Goal: Task Accomplishment & Management: Manage account settings

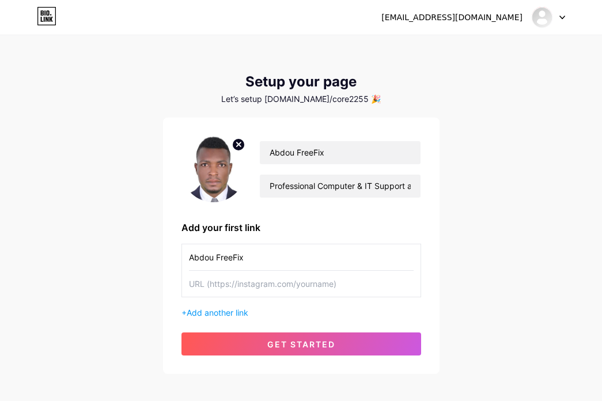
type input "Abdou FreeFix"
click at [210, 291] on input "text" at bounding box center [301, 284] width 225 height 26
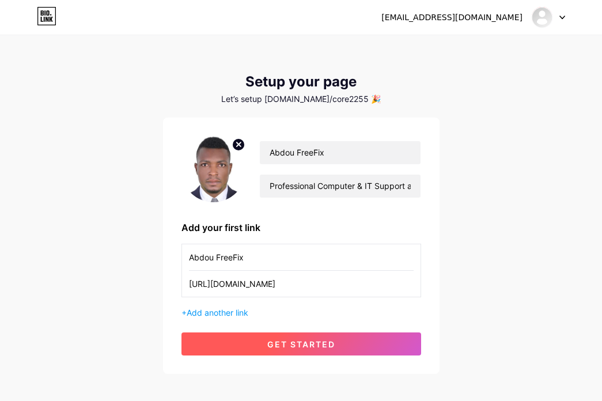
type input "[URL][DOMAIN_NAME]"
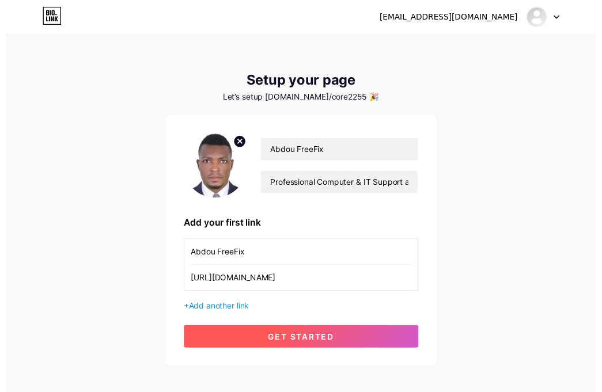
scroll to position [0, 0]
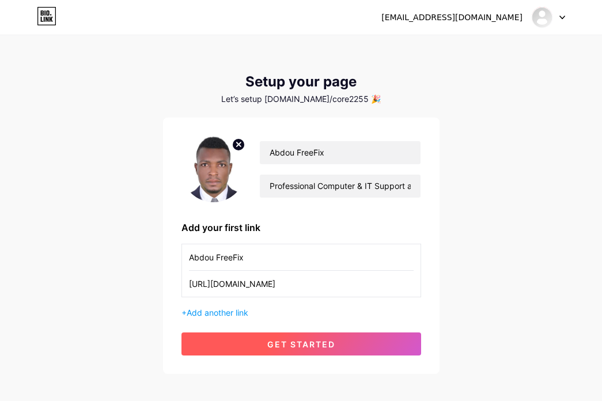
click at [286, 340] on span "get started" at bounding box center [301, 344] width 68 height 10
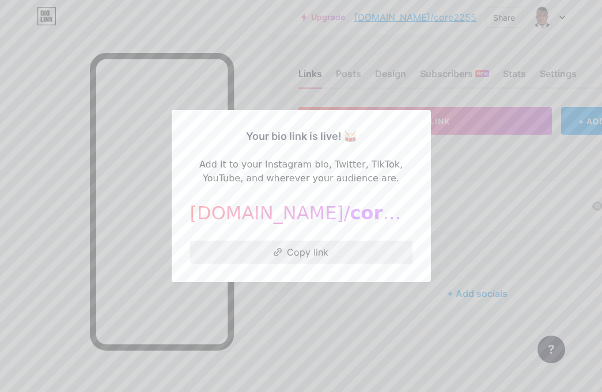
click at [306, 257] on button "Copy link" at bounding box center [301, 252] width 222 height 23
click at [360, 310] on div at bounding box center [301, 196] width 602 height 392
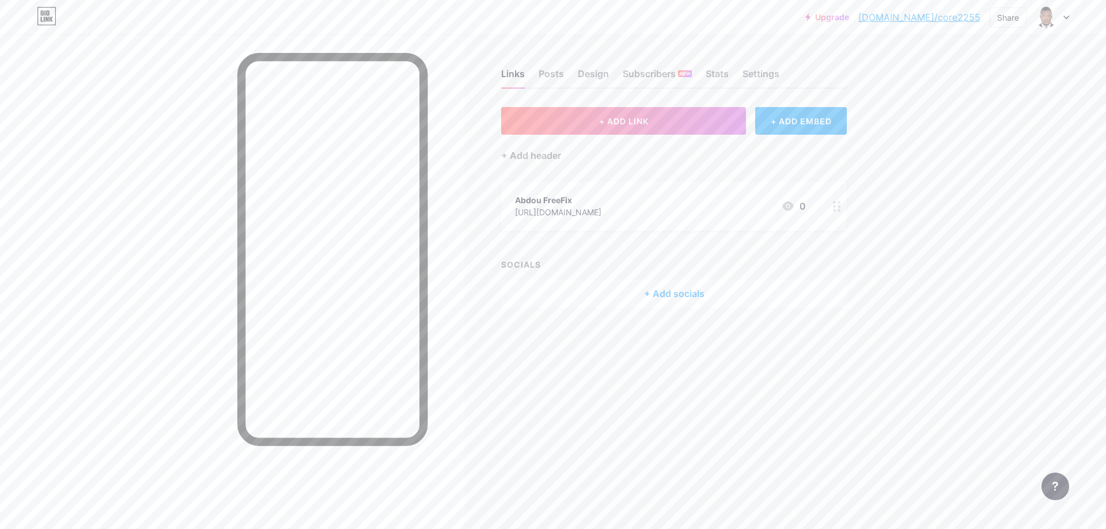
click at [601, 210] on div at bounding box center [837, 206] width 20 height 50
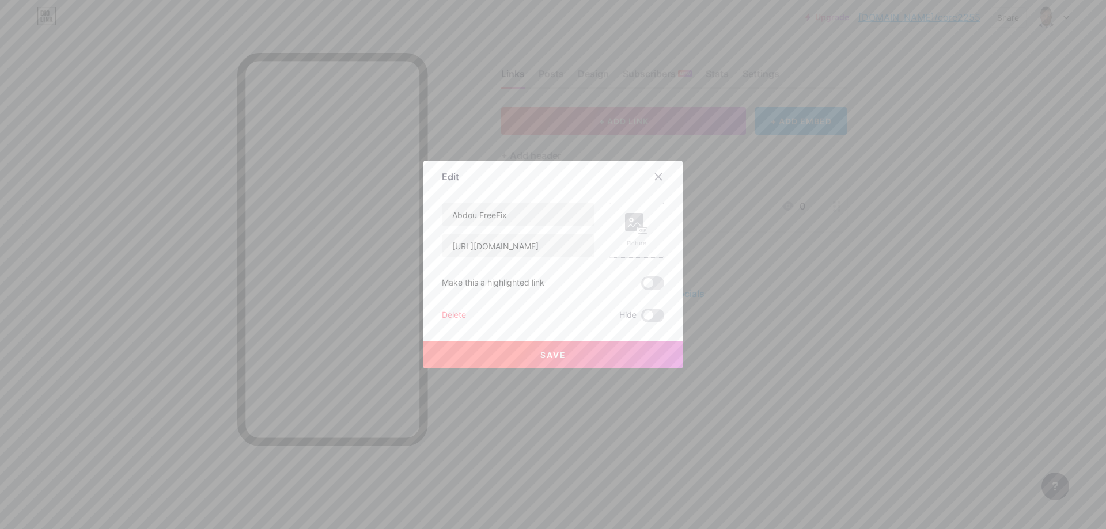
click at [601, 231] on rect at bounding box center [642, 231] width 9 height 6
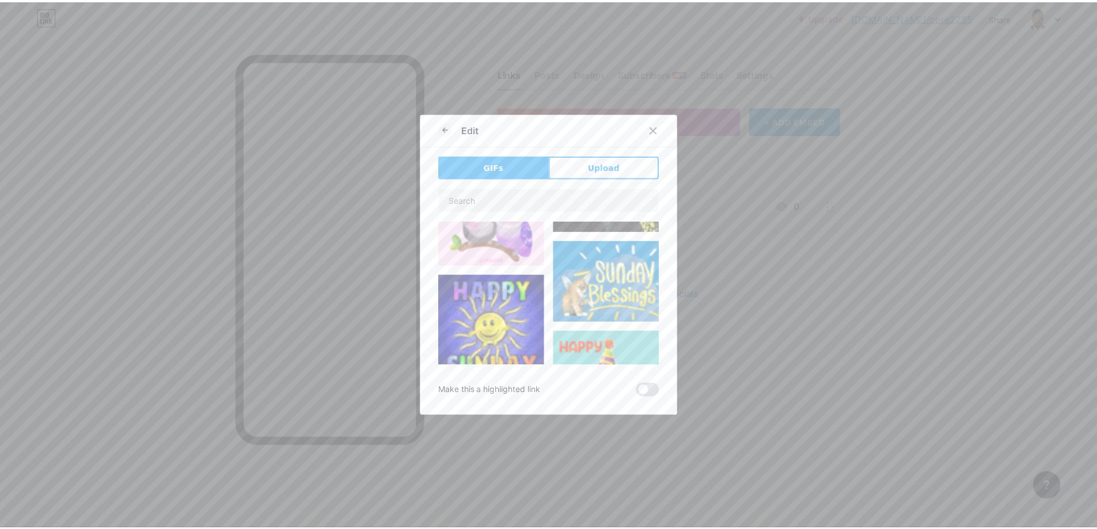
scroll to position [288, 0]
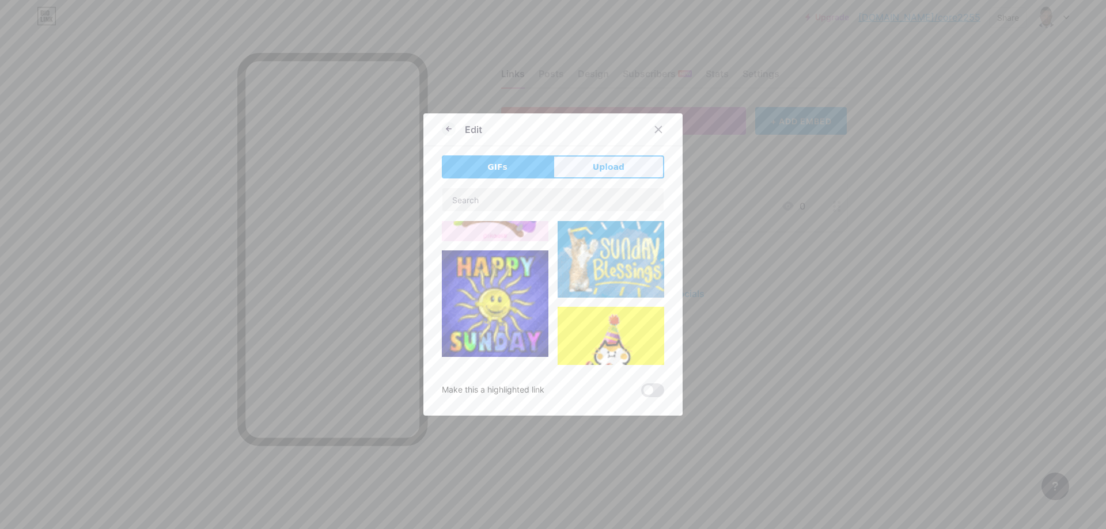
click at [601, 172] on span "Upload" at bounding box center [609, 167] width 32 height 12
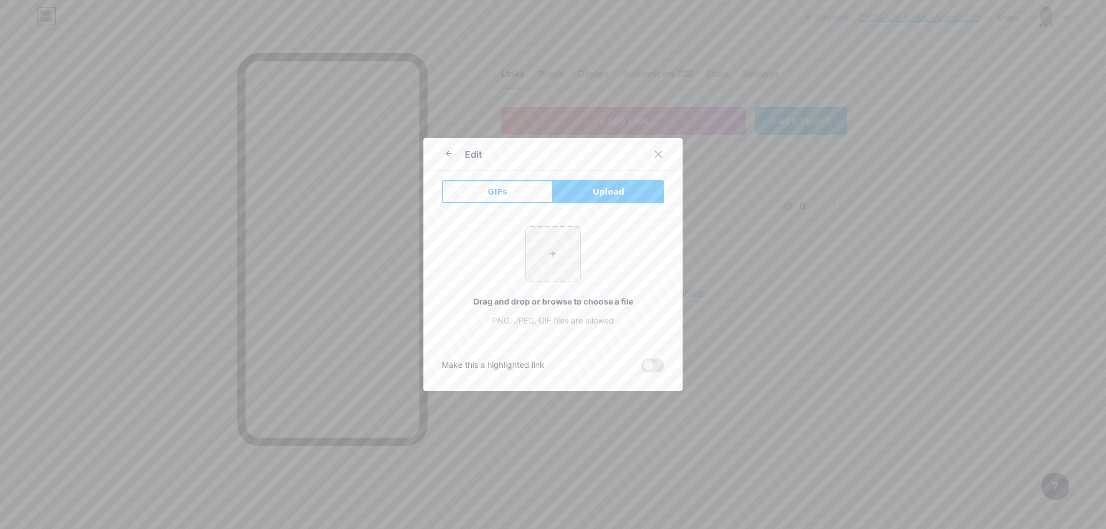
click at [551, 245] on input "file" at bounding box center [553, 254] width 54 height 54
click at [546, 250] on input "file" at bounding box center [553, 254] width 54 height 54
type input "C:\fakepath\facebook (2).png"
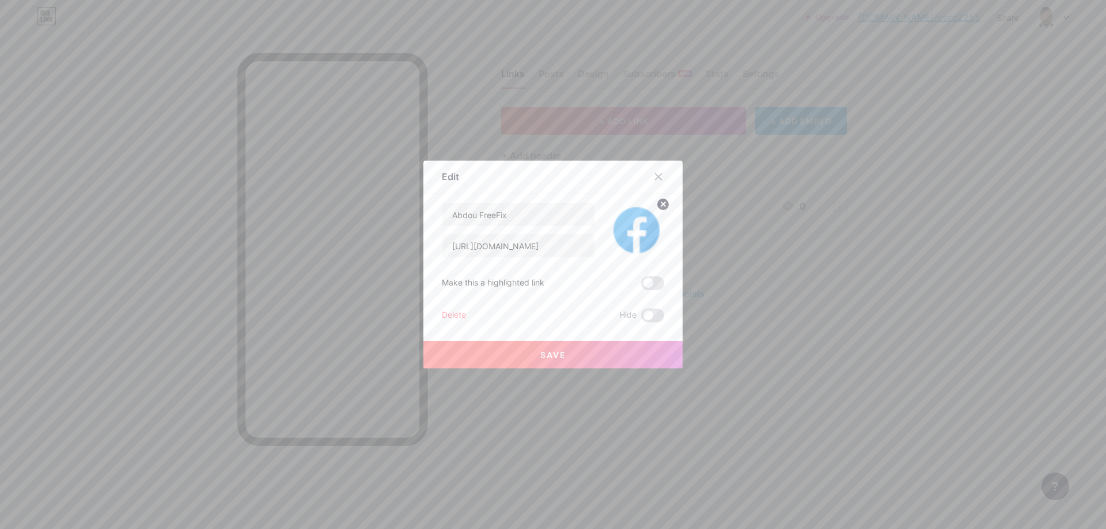
click at [554, 354] on span "Save" at bounding box center [553, 355] width 26 height 10
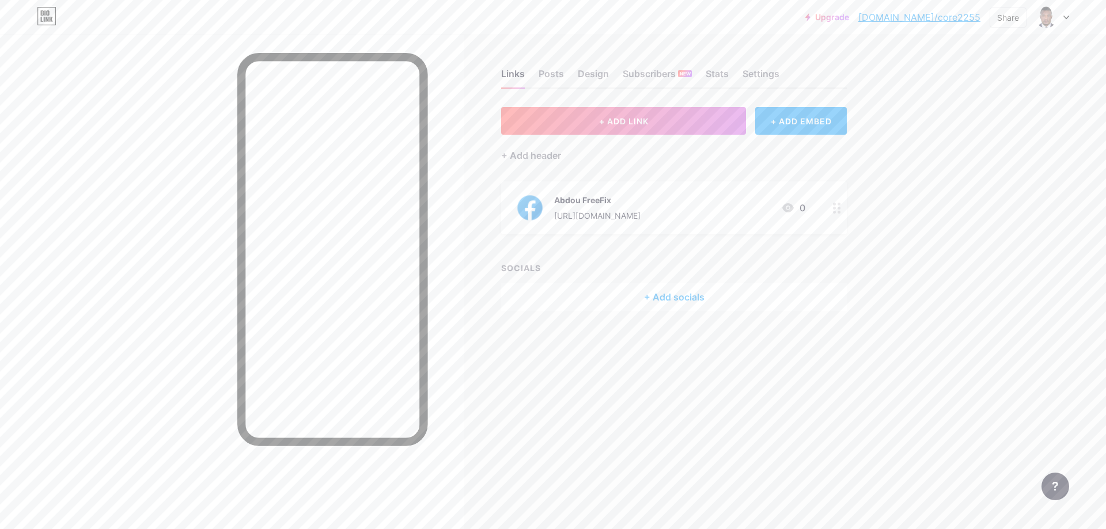
click at [601, 17] on icon at bounding box center [1066, 18] width 6 height 4
click at [601, 79] on div "Settings" at bounding box center [760, 77] width 37 height 21
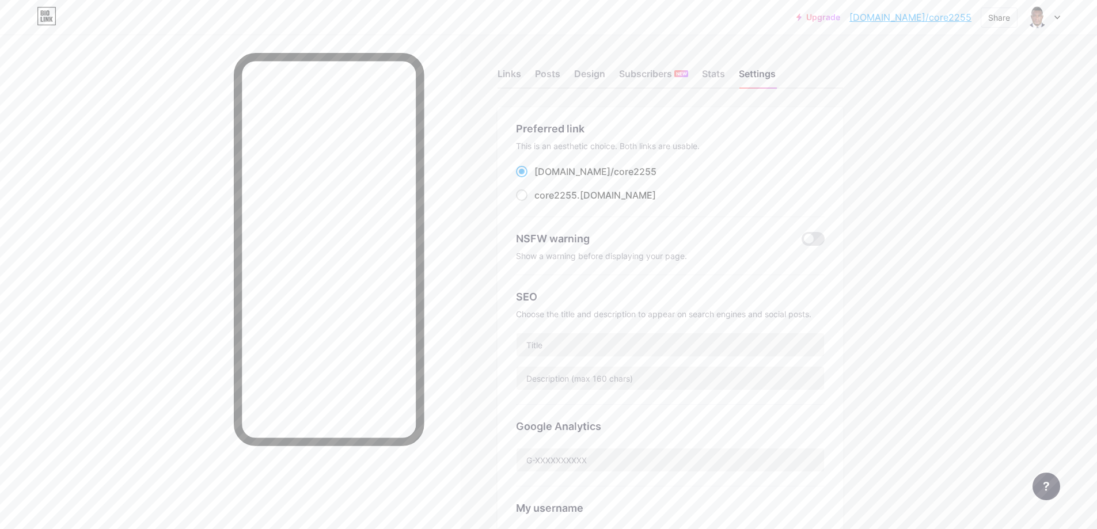
drag, startPoint x: 523, startPoint y: 199, endPoint x: 557, endPoint y: 204, distance: 34.4
click at [524, 199] on span at bounding box center [522, 195] width 12 height 12
click at [534, 202] on input "core2255 .[DOMAIN_NAME]" at bounding box center [537, 205] width 7 height 7
radio input "true"
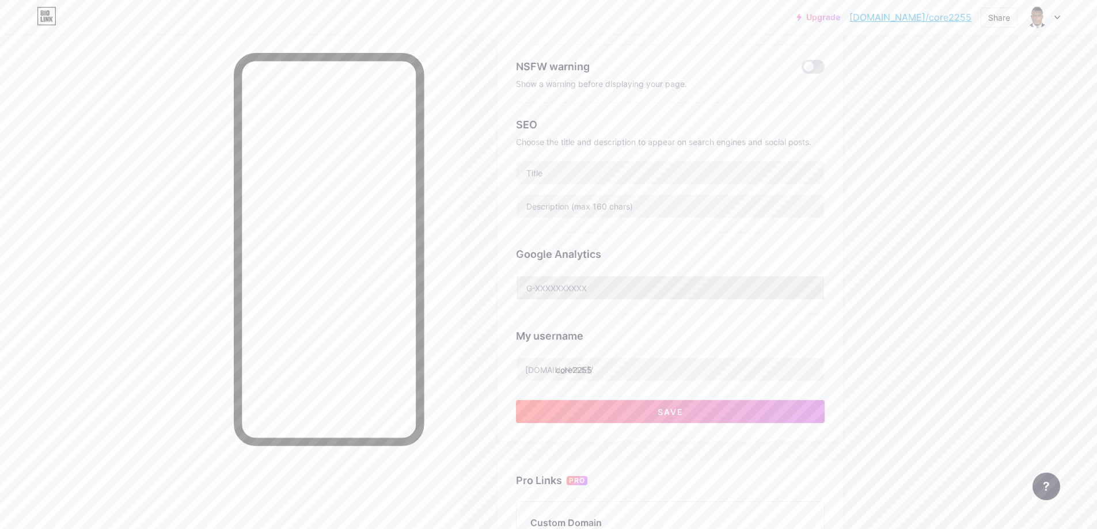
scroll to position [115, 0]
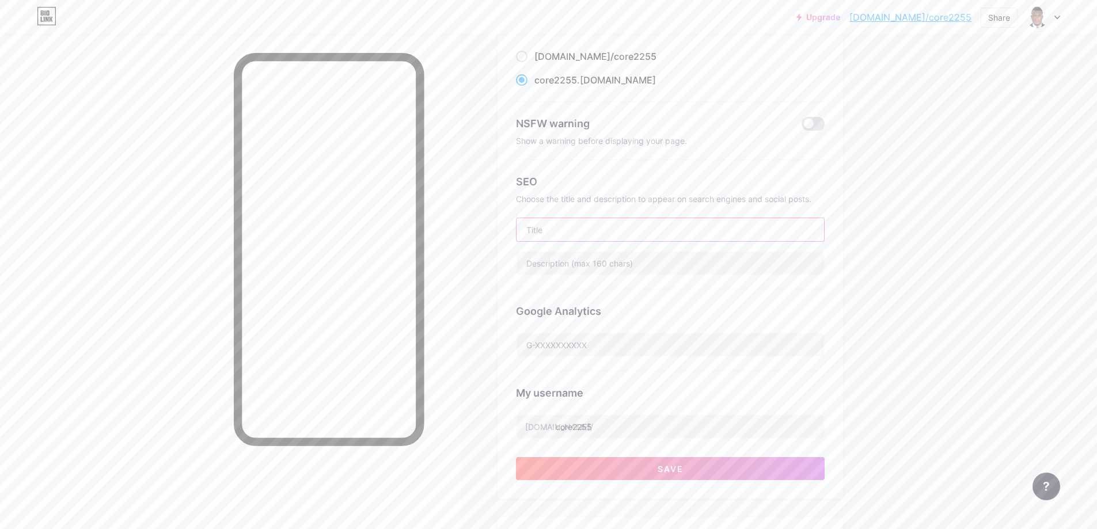
click at [561, 231] on input "text" at bounding box center [671, 229] width 308 height 23
click at [552, 229] on input "text" at bounding box center [671, 229] width 308 height 23
type input "Abdou FreeFix"
click at [601, 259] on input "text" at bounding box center [671, 263] width 308 height 23
click at [564, 261] on input "text" at bounding box center [671, 263] width 308 height 23
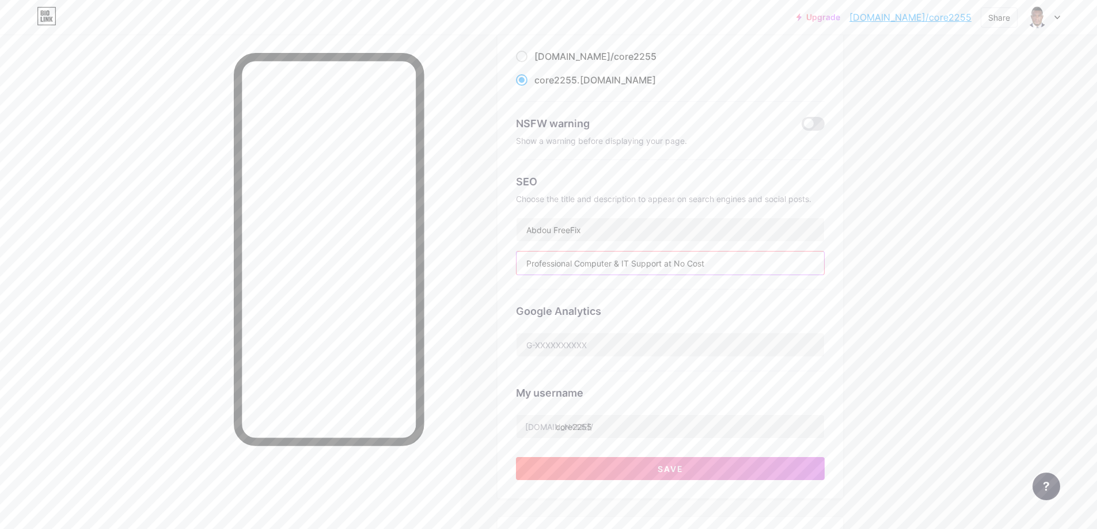
type input "Professional Computer & IT Support at No Cost"
click at [601, 323] on div "Google Analytics" at bounding box center [670, 331] width 309 height 82
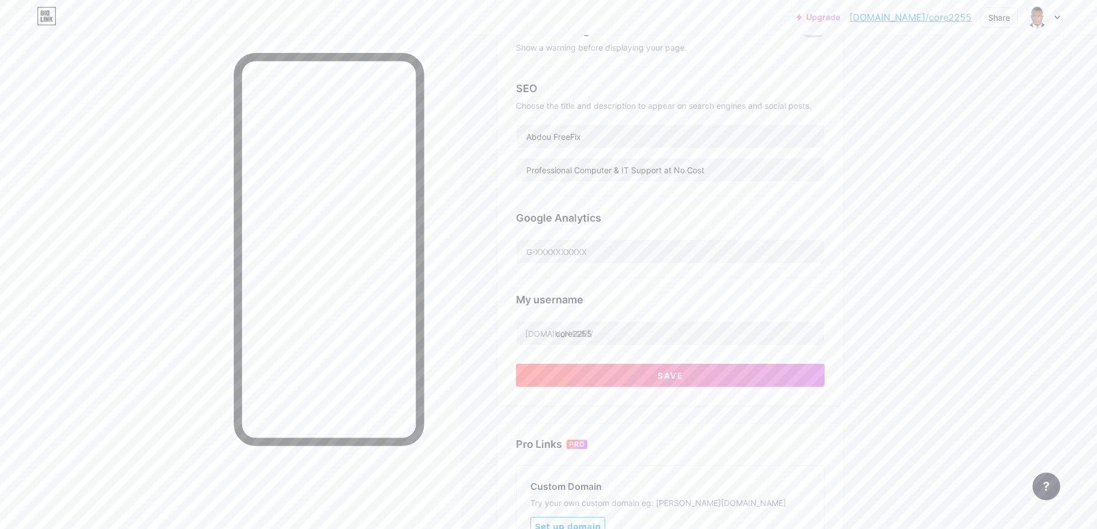
scroll to position [230, 0]
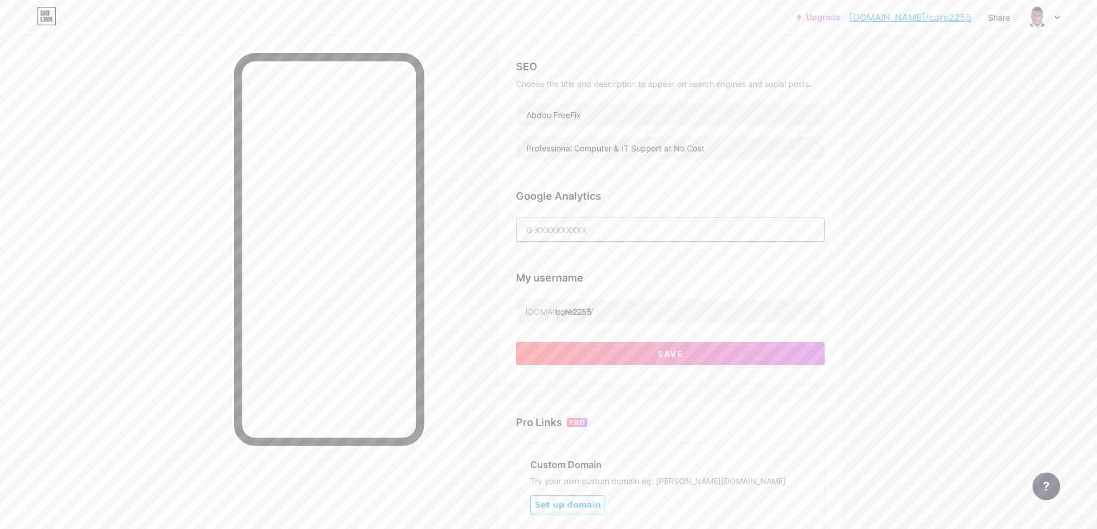
click at [601, 229] on input "text" at bounding box center [671, 229] width 308 height 23
click at [601, 349] on span "Save" at bounding box center [671, 354] width 26 height 10
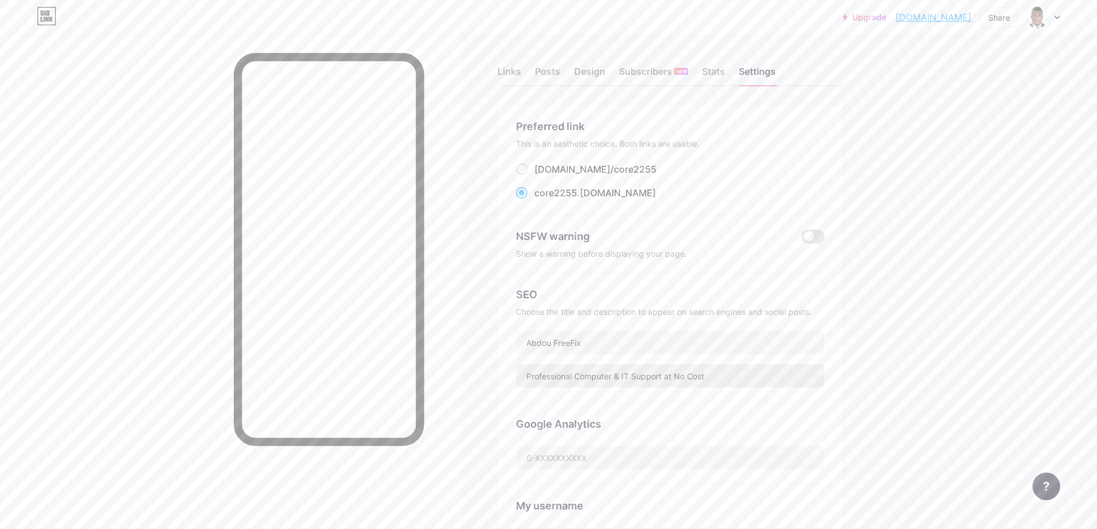
scroll to position [0, 0]
click at [601, 75] on div "Stats" at bounding box center [713, 77] width 23 height 21
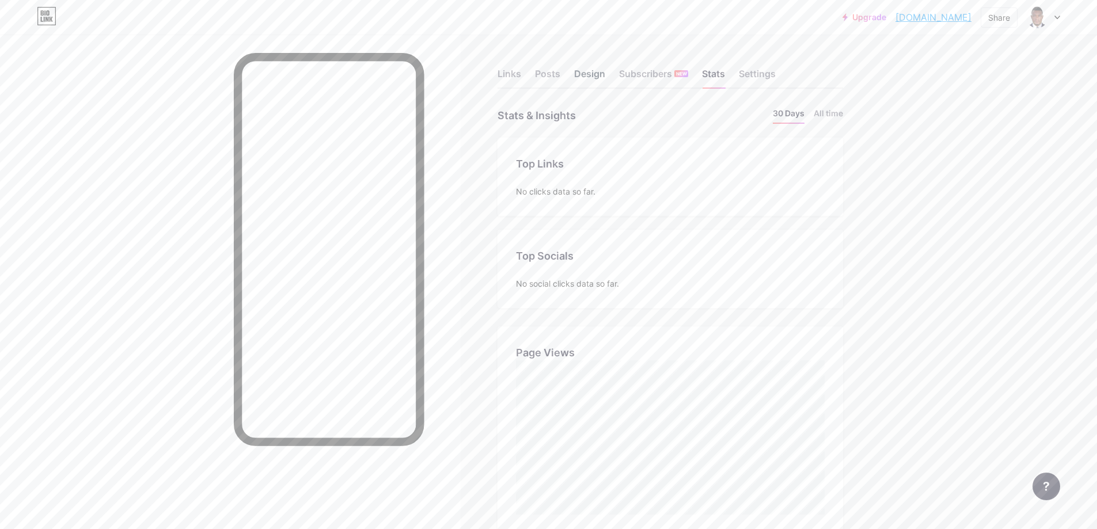
click at [592, 72] on div "Design" at bounding box center [589, 77] width 31 height 21
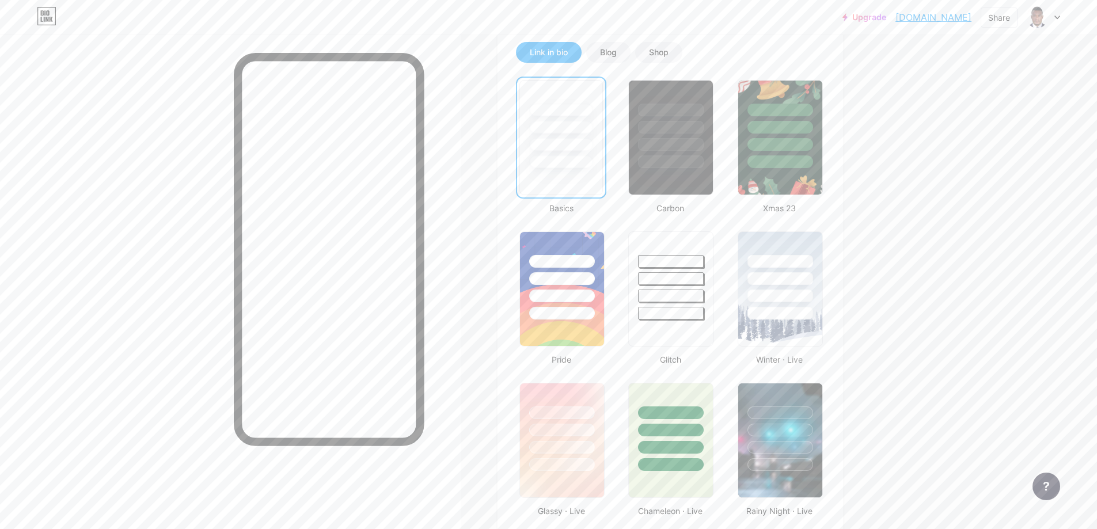
scroll to position [288, 0]
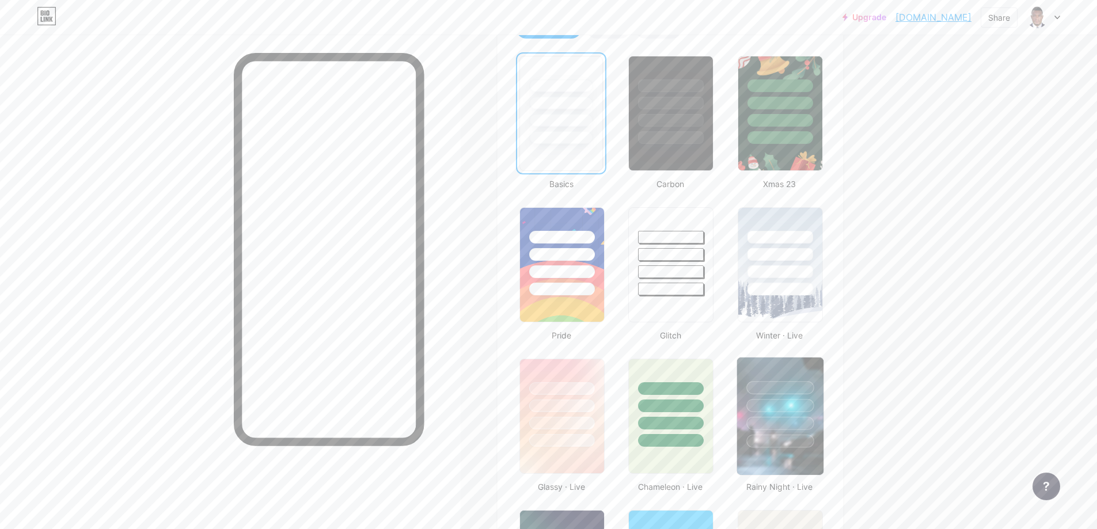
click at [601, 397] on div at bounding box center [780, 403] width 86 height 90
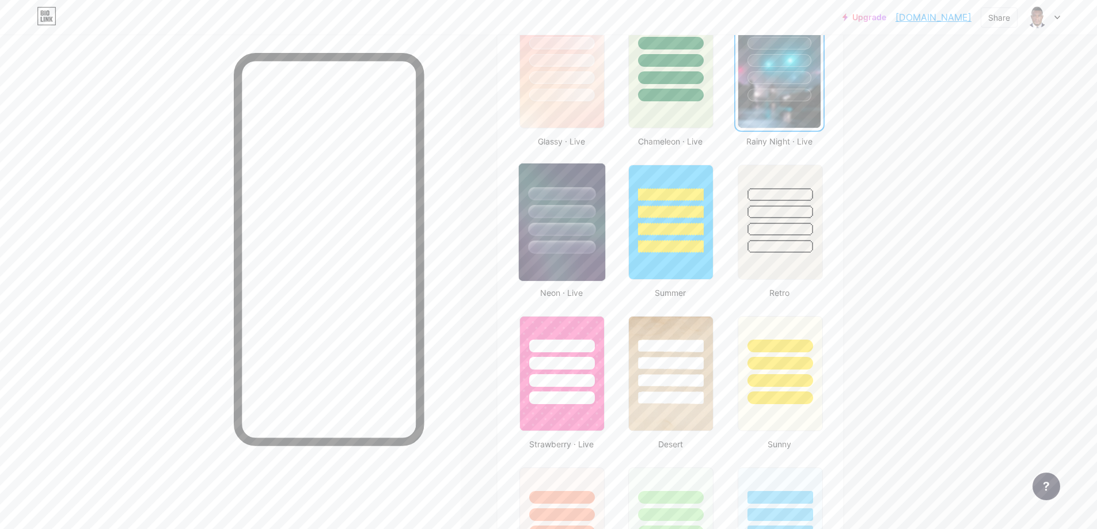
scroll to position [576, 0]
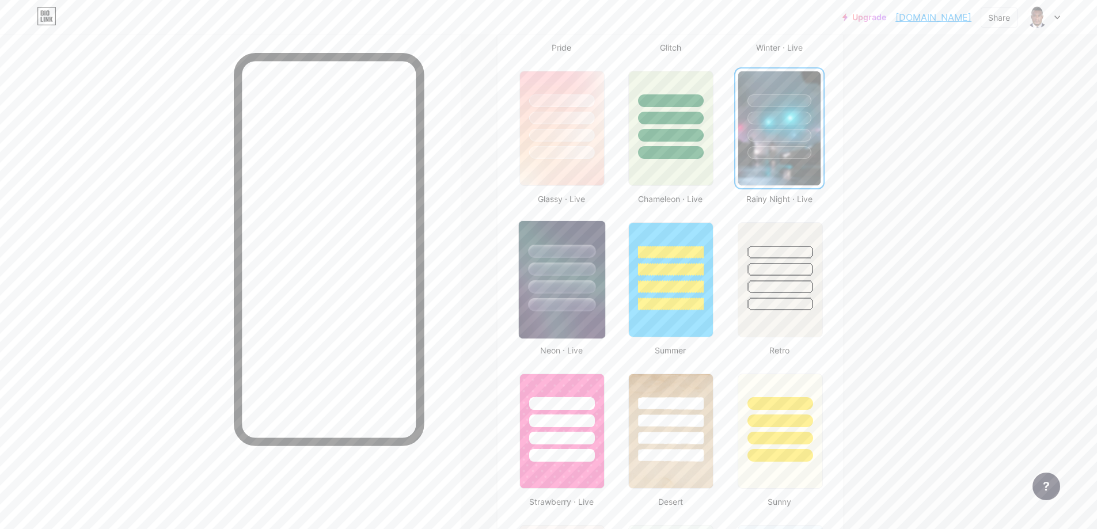
click at [566, 298] on div at bounding box center [561, 304] width 67 height 13
click at [601, 146] on div at bounding box center [780, 115] width 86 height 90
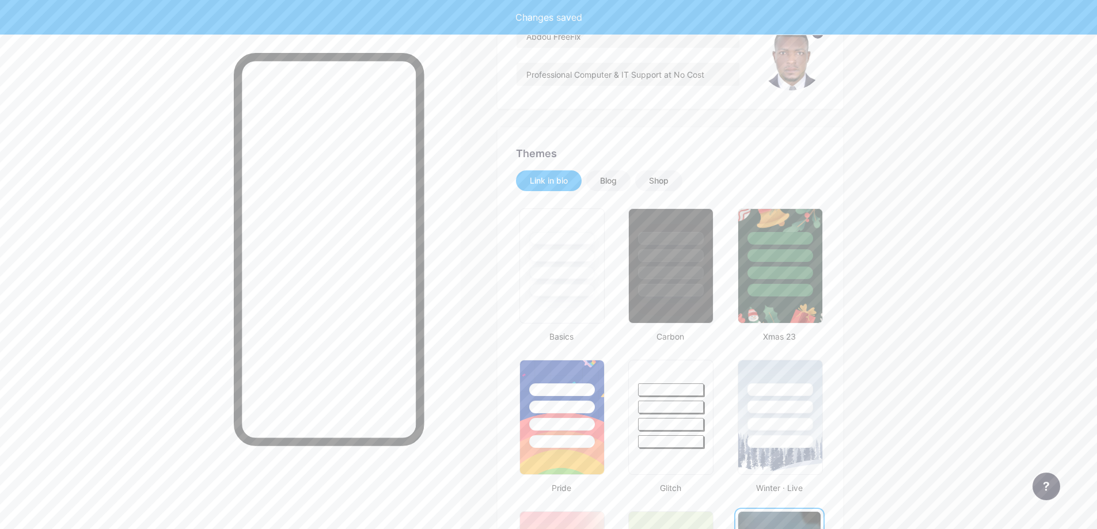
scroll to position [0, 0]
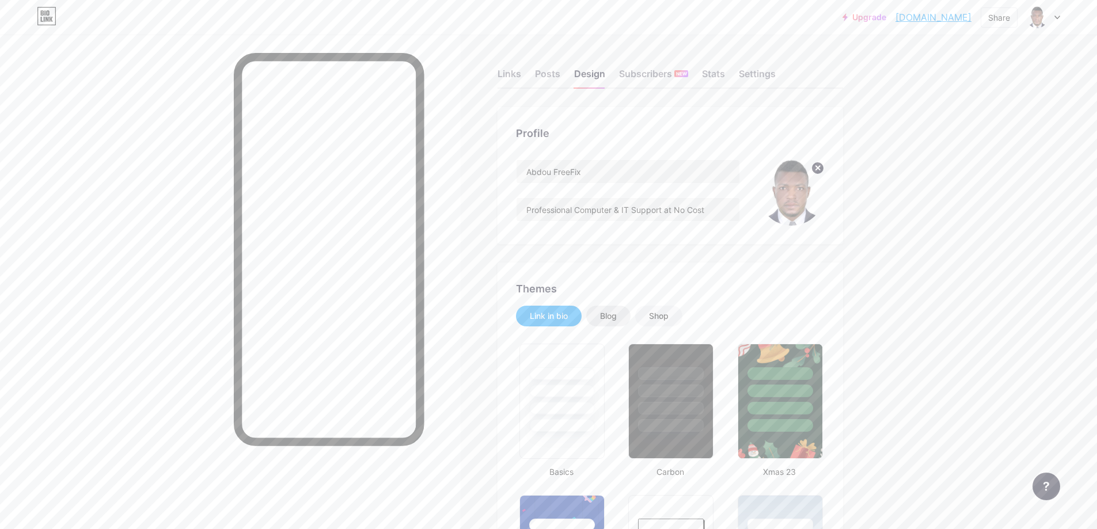
click at [601, 316] on div "Blog" at bounding box center [608, 316] width 17 height 12
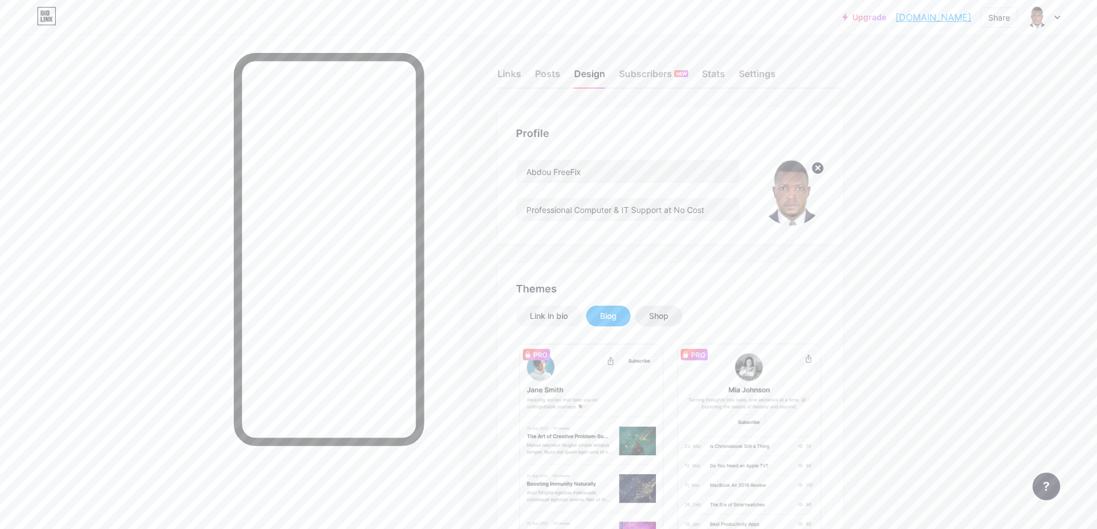
click at [601, 312] on div "Shop" at bounding box center [659, 316] width 20 height 12
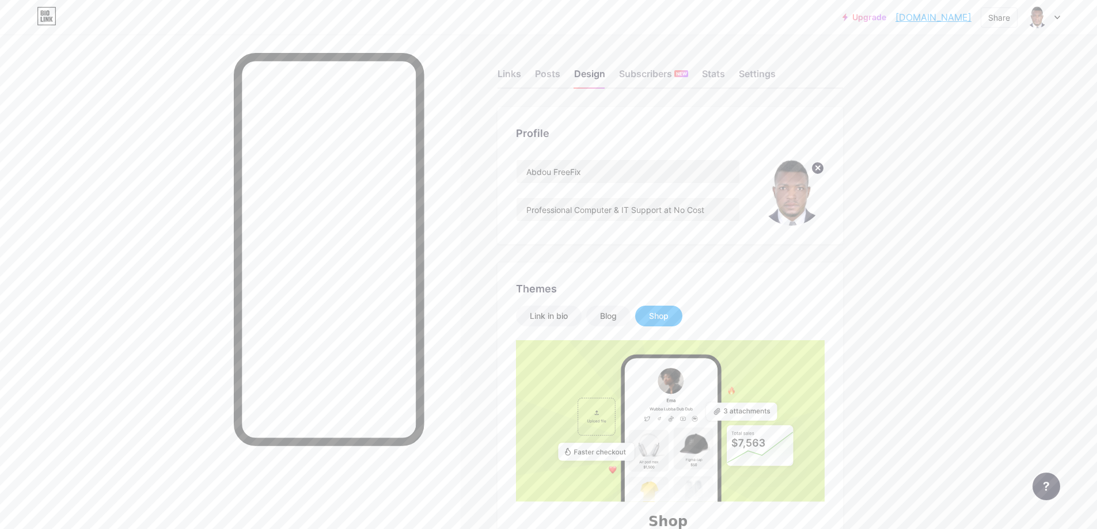
click at [537, 77] on div "Links Posts Design Subscribers NEW Stats Settings" at bounding box center [671, 68] width 346 height 40
click at [546, 76] on div "Posts" at bounding box center [547, 77] width 25 height 21
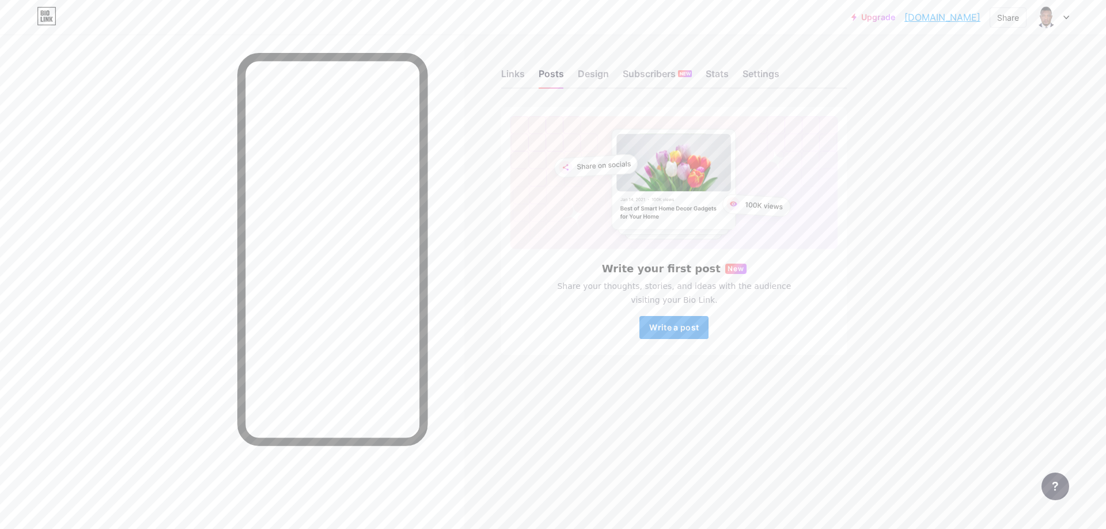
click at [601, 328] on span "Write a post" at bounding box center [674, 327] width 50 height 10
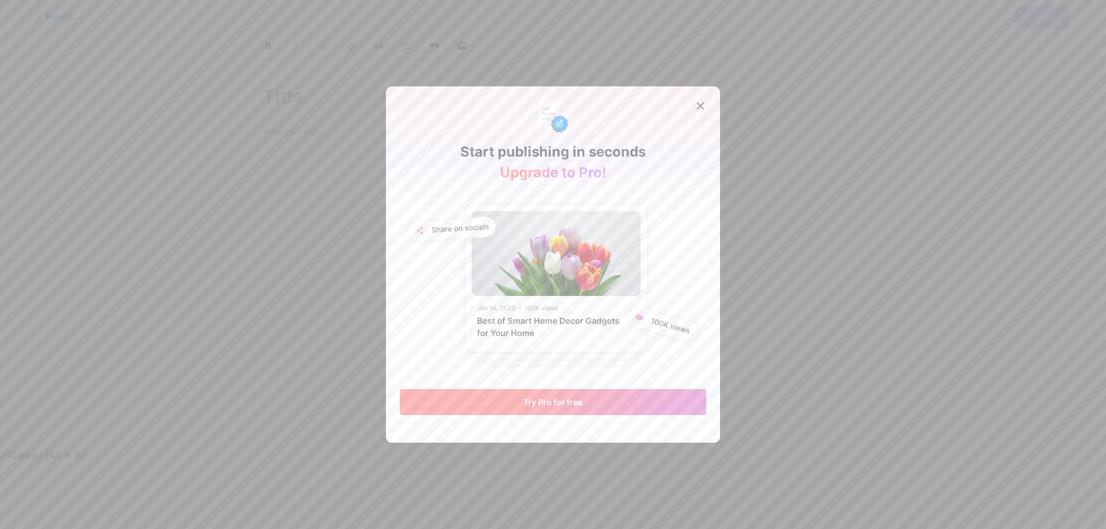
click at [561, 399] on span "Try Pro for free" at bounding box center [552, 402] width 59 height 10
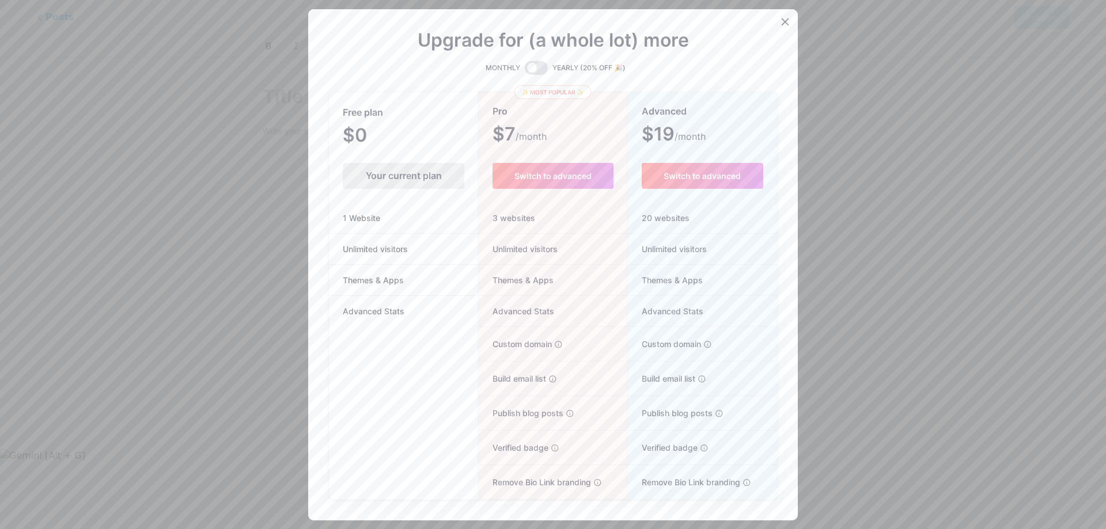
click at [421, 169] on div "Your current plan" at bounding box center [404, 176] width 122 height 26
click at [363, 305] on span "Advanced Stats" at bounding box center [373, 311] width 89 height 12
click at [354, 112] on span "Free plan" at bounding box center [363, 113] width 40 height 20
click at [385, 167] on div "Your current plan" at bounding box center [404, 176] width 122 height 26
click at [385, 170] on div "Your current plan" at bounding box center [404, 176] width 122 height 26
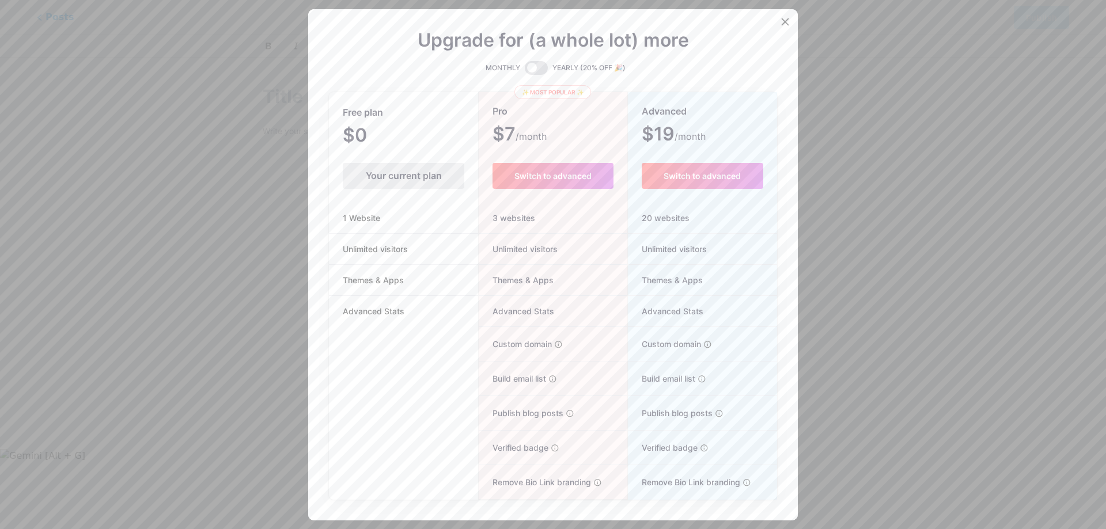
click at [385, 170] on div "Your current plan" at bounding box center [404, 176] width 122 height 26
click at [601, 21] on icon at bounding box center [784, 21] width 9 height 9
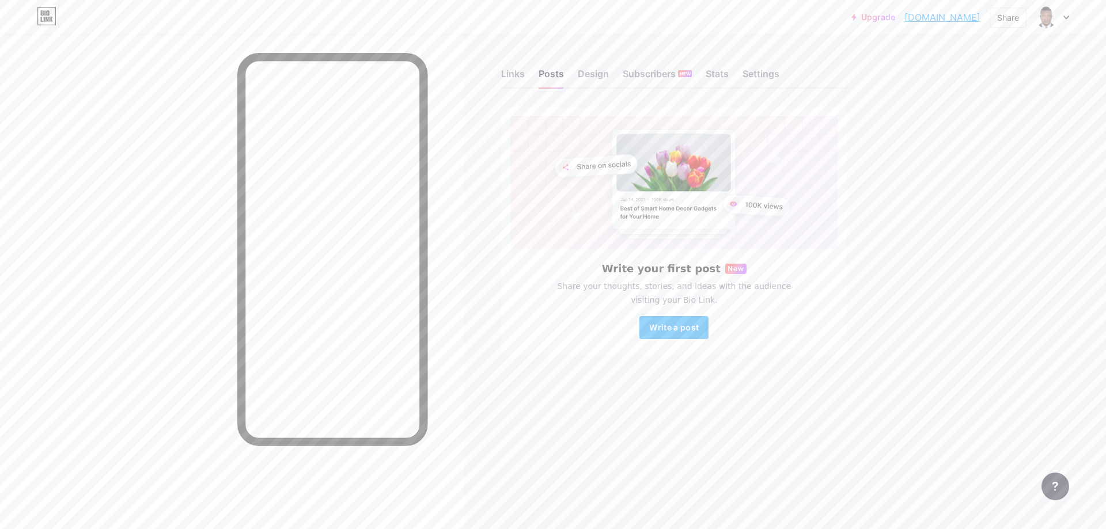
click at [601, 188] on div "Upgrade [DOMAIN_NAME]... [DOMAIN_NAME] Share Switch accounts Abdou FreeFix [DOM…" at bounding box center [553, 264] width 1106 height 529
drag, startPoint x: 515, startPoint y: 77, endPoint x: 578, endPoint y: 103, distance: 67.9
click at [515, 76] on div "Links" at bounding box center [513, 77] width 24 height 21
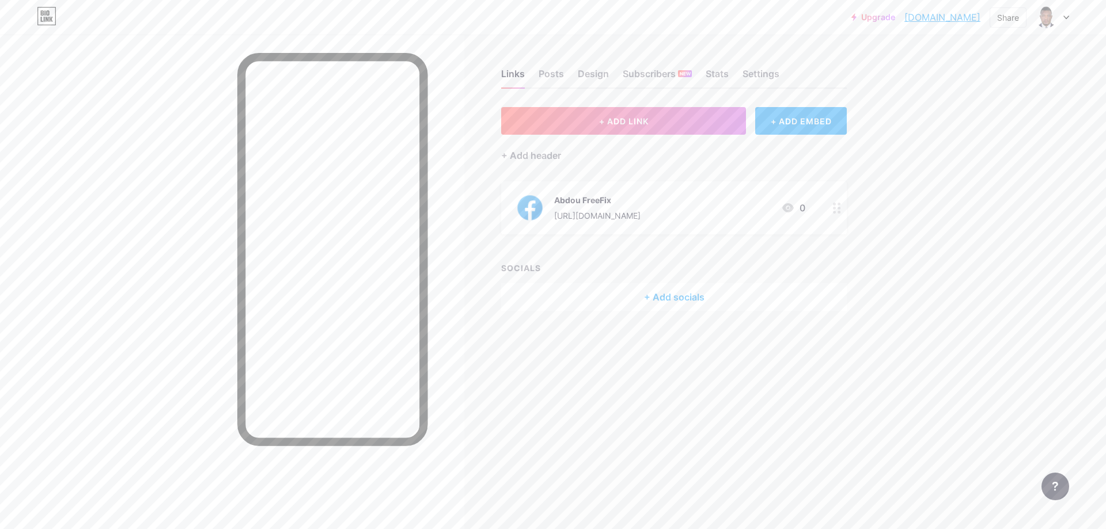
click at [601, 290] on div "+ Add socials" at bounding box center [674, 297] width 346 height 28
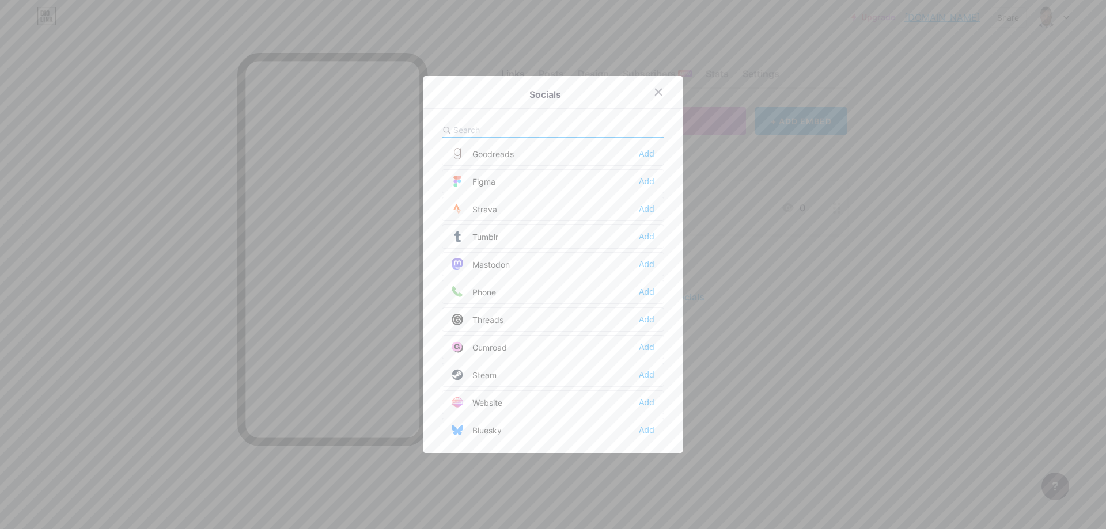
scroll to position [1039, 0]
click at [601, 92] on icon at bounding box center [658, 92] width 9 height 9
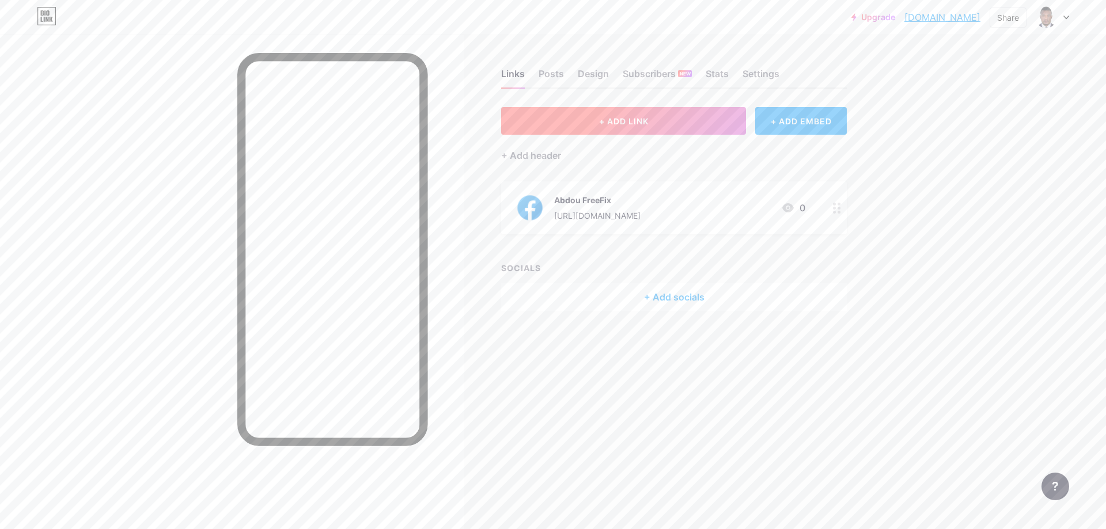
click at [601, 127] on button "+ ADD LINK" at bounding box center [623, 121] width 245 height 28
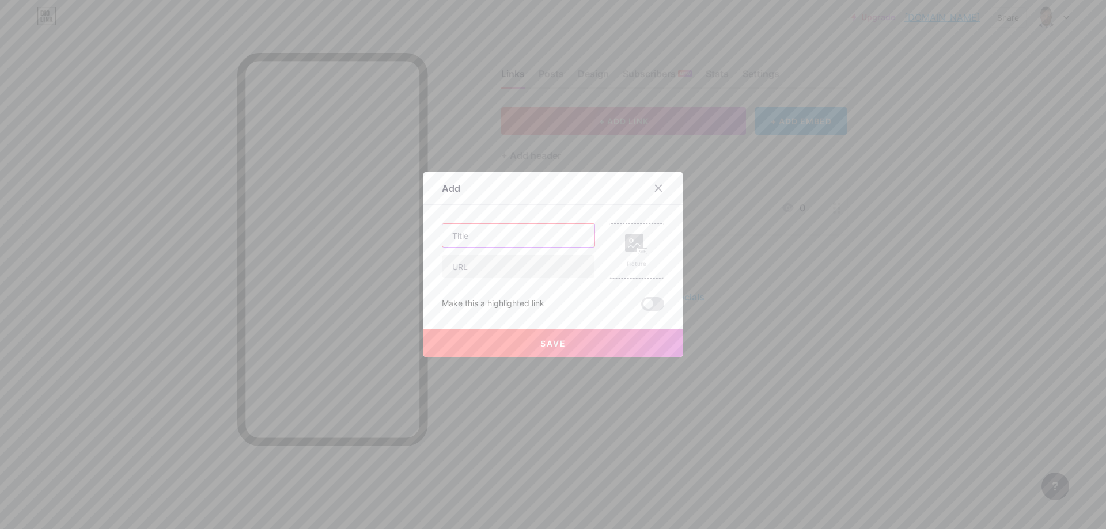
click at [461, 234] on input "text" at bounding box center [518, 235] width 152 height 23
type input "a"
type input "[DOMAIN_NAME]"
click at [469, 268] on input "text" at bounding box center [518, 266] width 152 height 23
type input "[URL][DOMAIN_NAME]"
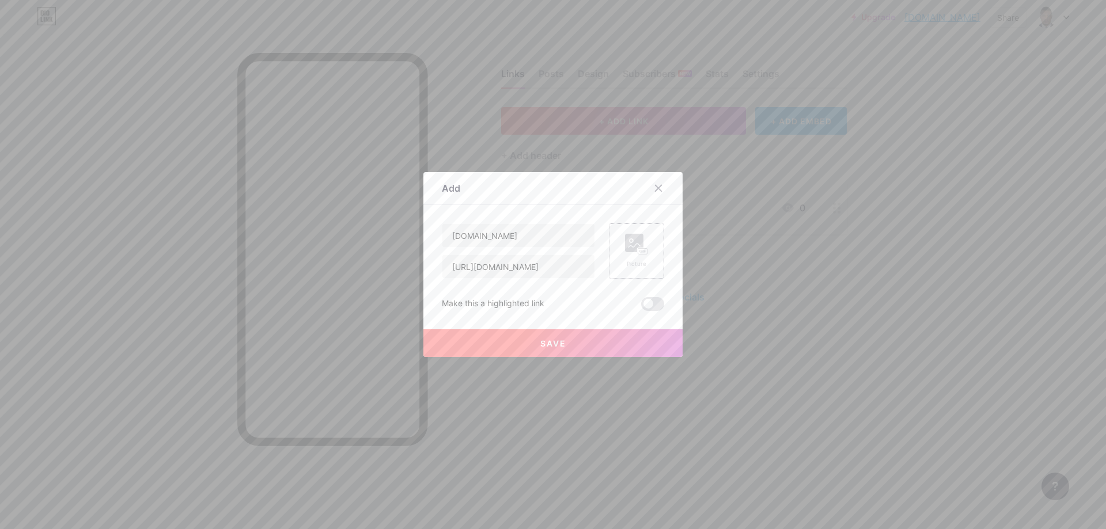
click at [601, 251] on rect at bounding box center [642, 252] width 9 height 6
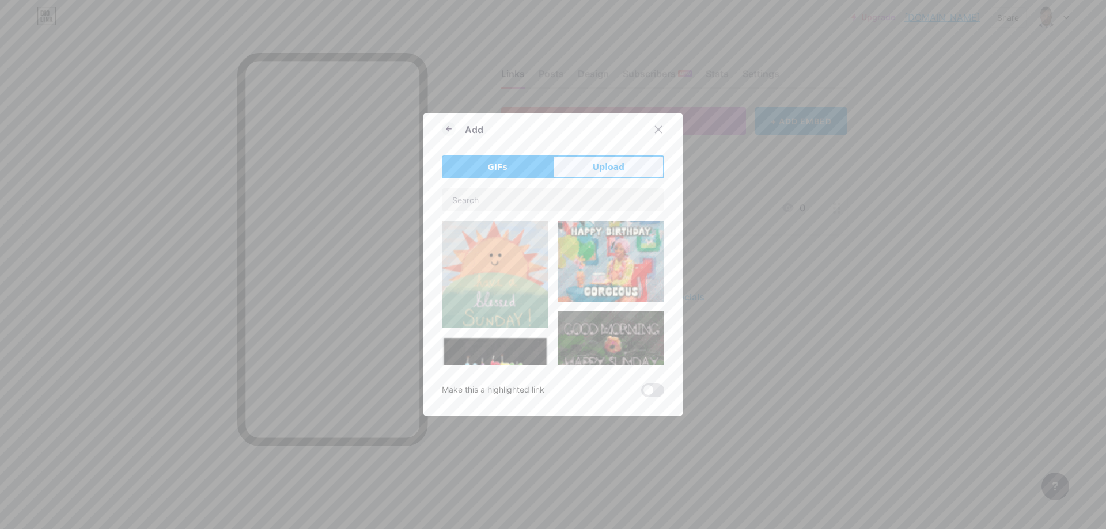
click at [593, 161] on span "Upload" at bounding box center [609, 167] width 32 height 12
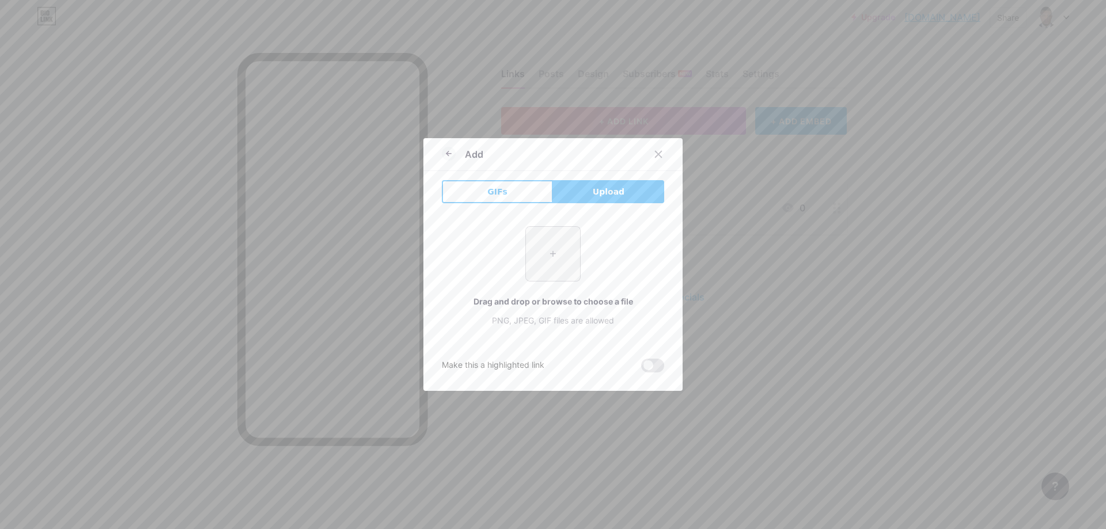
click at [549, 253] on input "file" at bounding box center [553, 254] width 54 height 54
type input "C:\fakepath\abdou(2).jpg"
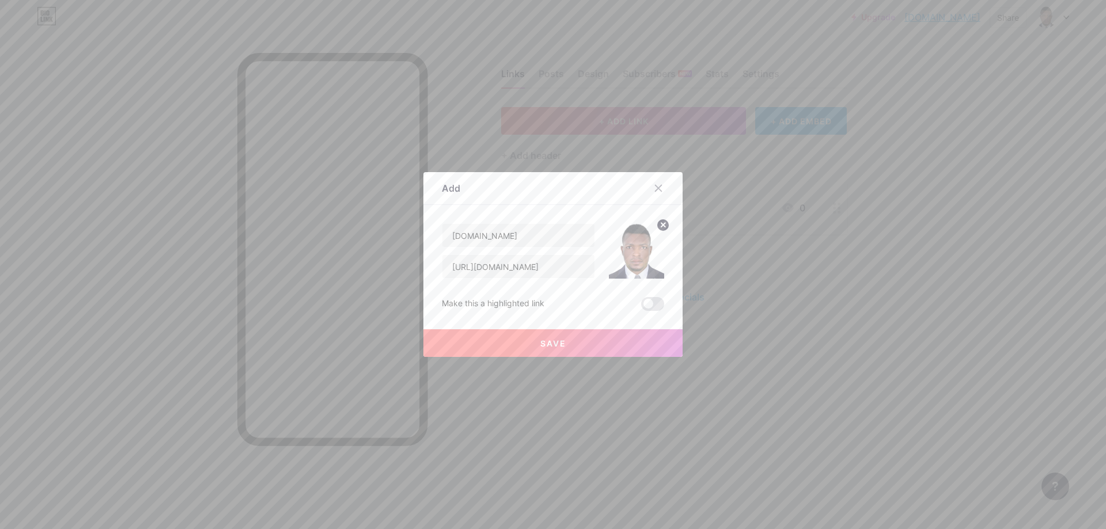
click at [575, 345] on button "Save" at bounding box center [552, 343] width 259 height 28
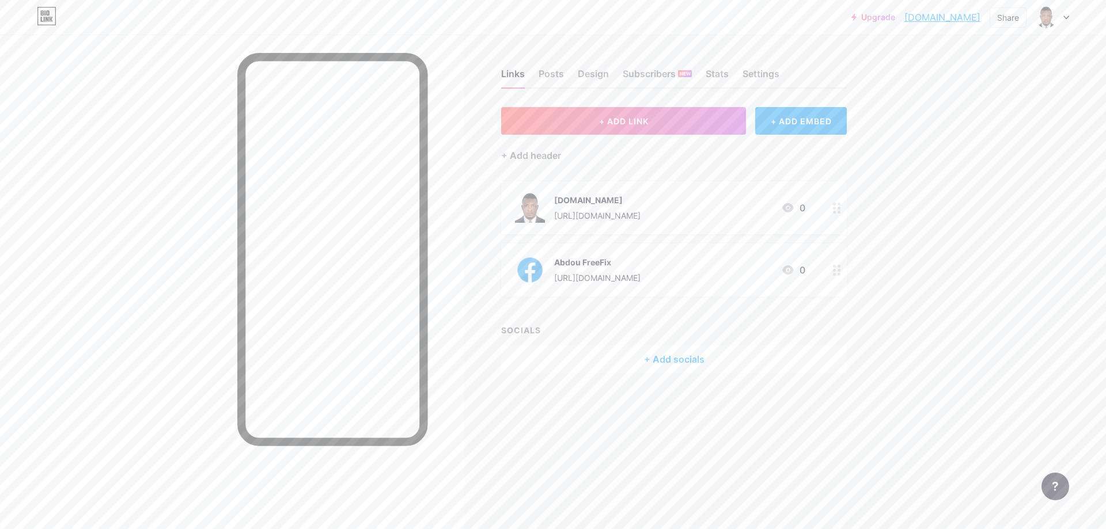
drag, startPoint x: 614, startPoint y: 210, endPoint x: 631, endPoint y: 229, distance: 25.7
click at [601, 229] on div "[DOMAIN_NAME] [URL][DOMAIN_NAME] 0" at bounding box center [674, 207] width 346 height 53
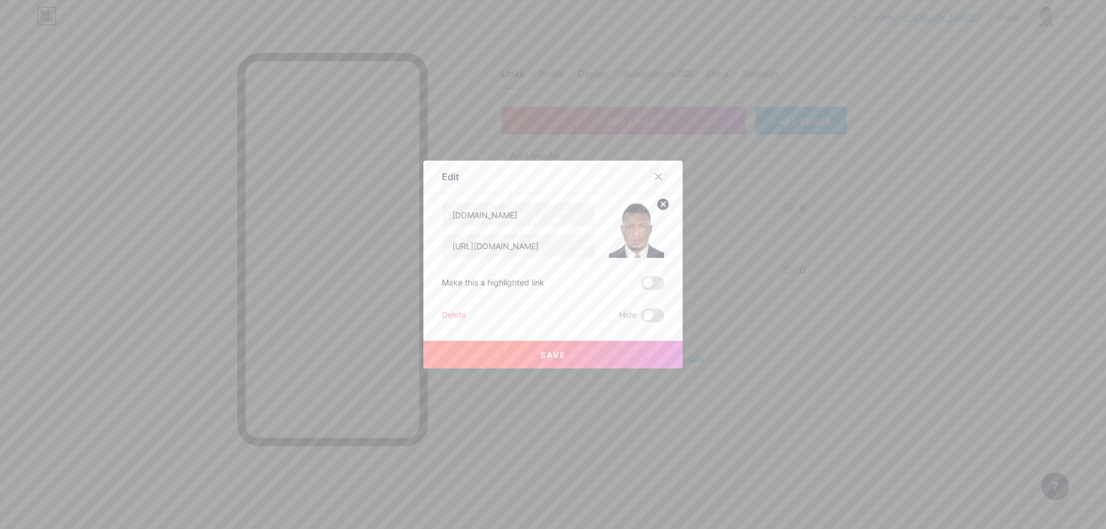
click at [601, 172] on icon at bounding box center [658, 176] width 9 height 9
